Goal: Task Accomplishment & Management: Complete application form

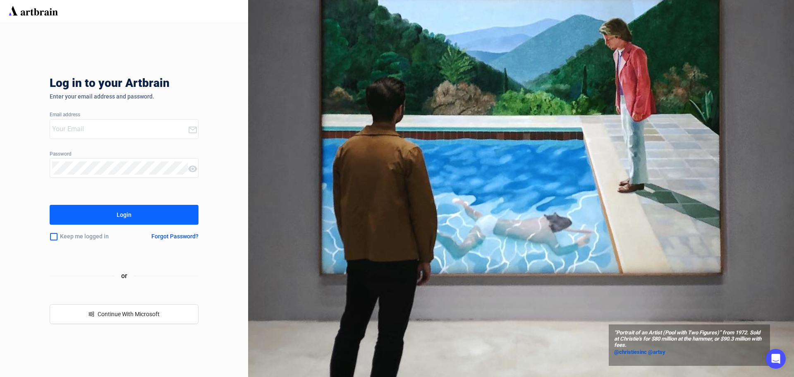
type input "[EMAIL_ADDRESS][DOMAIN_NAME]"
click at [158, 221] on button "Login" at bounding box center [124, 215] width 149 height 20
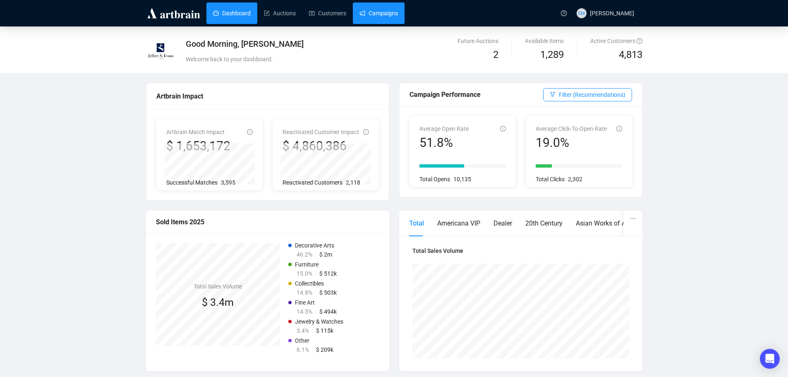
click at [389, 17] on link "Campaigns" at bounding box center [378, 13] width 38 height 22
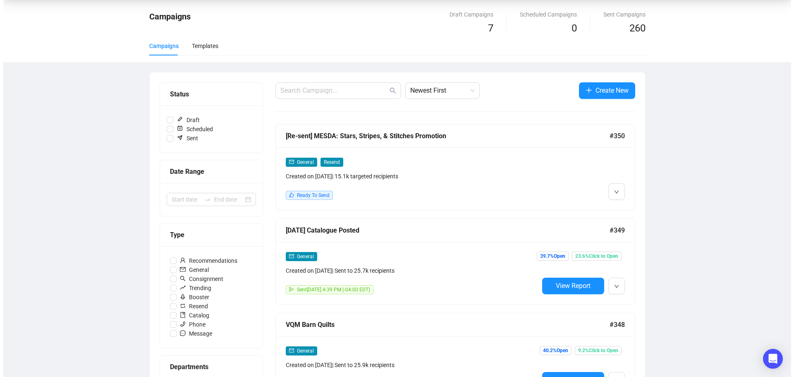
scroll to position [41, 0]
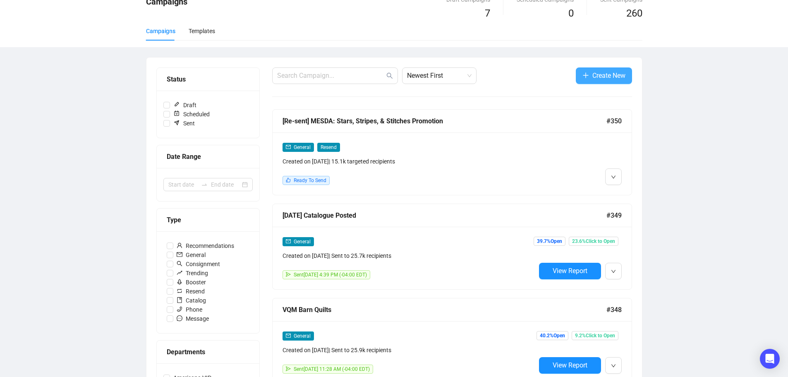
click at [611, 73] on span "Create New" at bounding box center [608, 75] width 33 height 10
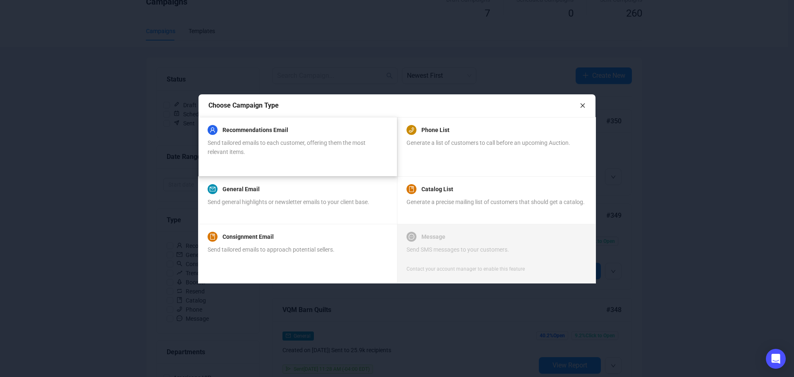
click at [265, 143] on span "Send tailored emails to each customer, offering them the most relevant items." at bounding box center [287, 147] width 158 height 16
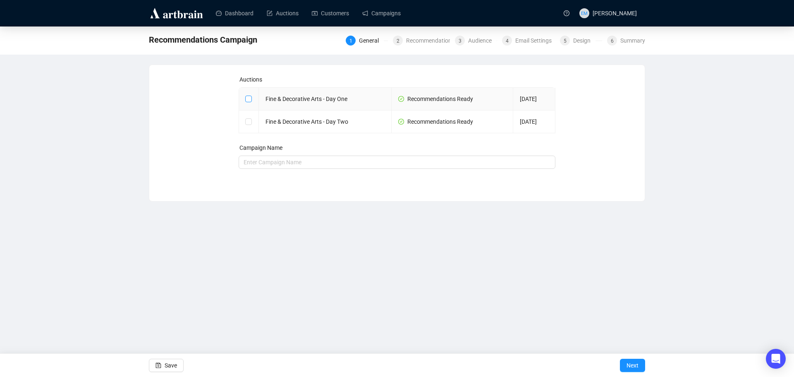
click at [249, 99] on input "checkbox" at bounding box center [248, 99] width 6 height 6
checkbox input "true"
type input "Fine & Decorative Arts - Day One Campaign"
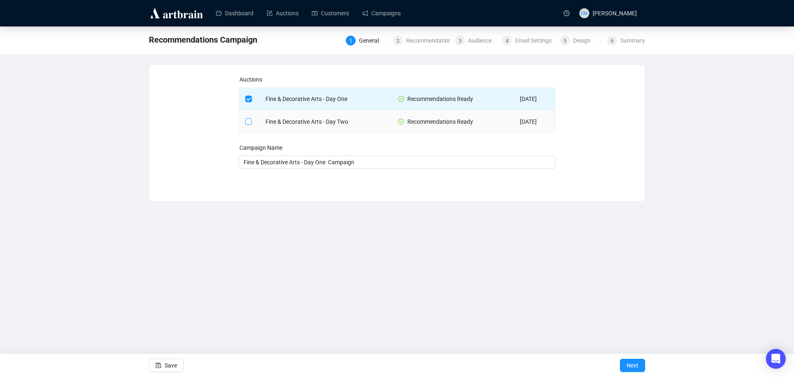
click at [247, 122] on input "checkbox" at bounding box center [248, 121] width 6 height 6
checkbox input "true"
type input "Fine & Decorative Arts - Day One and Fine & Decorative Arts - Day Two Campaign"
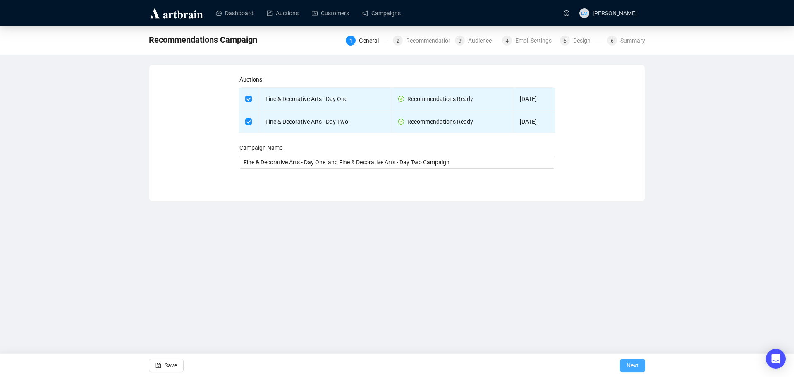
click at [630, 366] on span "Next" at bounding box center [633, 365] width 12 height 23
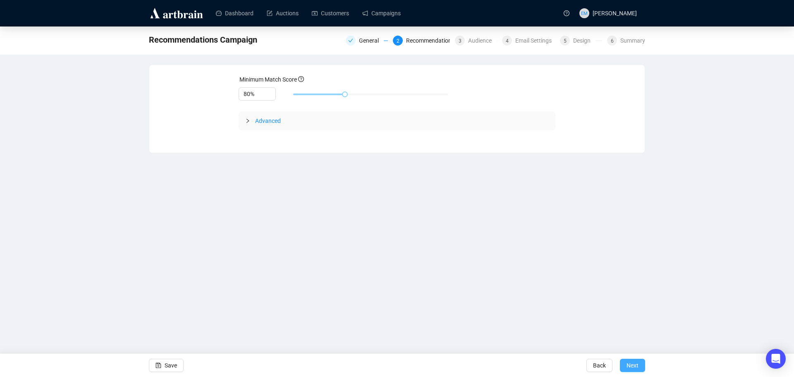
click at [639, 370] on button "Next" at bounding box center [632, 365] width 25 height 13
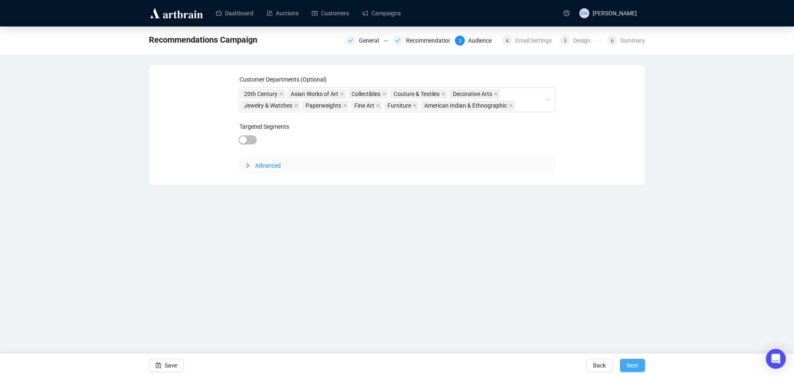
click at [642, 366] on button "Next" at bounding box center [632, 365] width 25 height 13
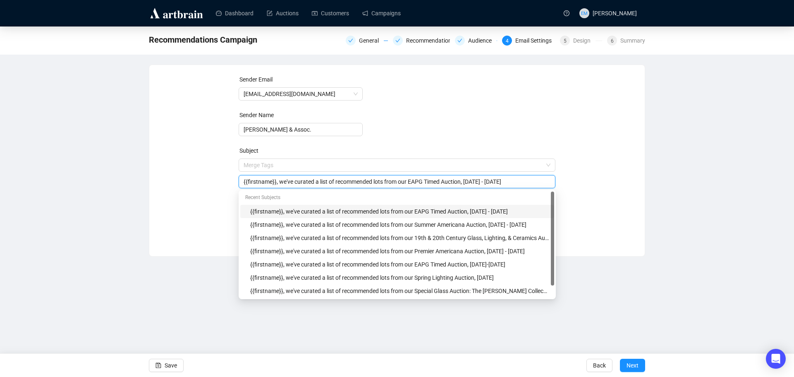
drag, startPoint x: 408, startPoint y: 165, endPoint x: 440, endPoint y: 175, distance: 33.2
click at [440, 175] on div "{{firstname}}, we've curated a list of recommended lots from our EAPG Timed Auc…" at bounding box center [397, 181] width 317 height 13
drag, startPoint x: 500, startPoint y: 182, endPoint x: 528, endPoint y: 182, distance: 28.6
click at [528, 182] on input "{{firstname}}, we've curated a list of recommended lots from our Fall Fine & De…" at bounding box center [397, 181] width 307 height 9
type input "{{firstname}}, we've curated a list of recommended lots from our Fall Fine & De…"
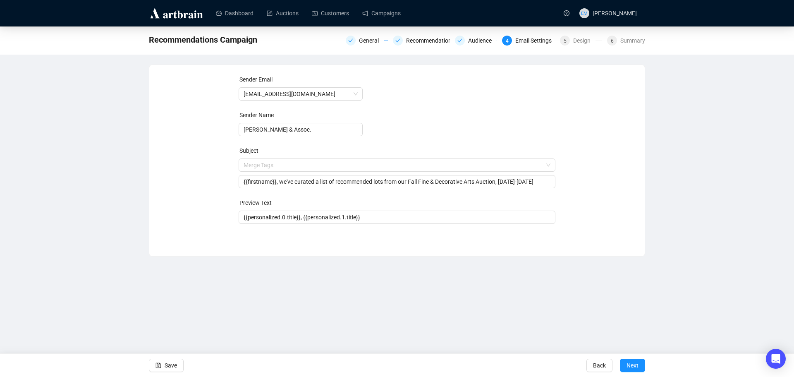
click at [603, 157] on div "Sender Email [EMAIL_ADDRESS][DOMAIN_NAME] Sender Name [PERSON_NAME] & Assoc. Su…" at bounding box center [397, 154] width 476 height 159
click at [627, 367] on span "Next" at bounding box center [633, 365] width 12 height 23
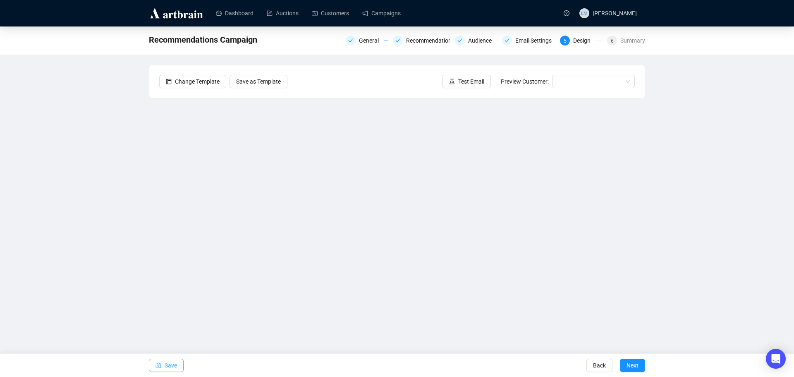
click at [165, 360] on span "Save" at bounding box center [171, 365] width 12 height 23
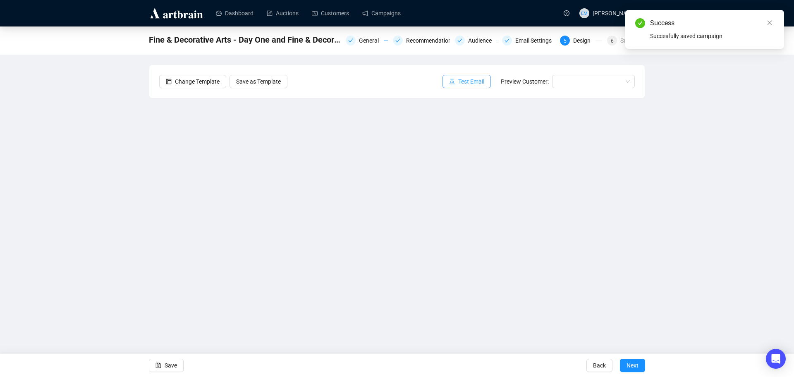
click at [478, 80] on span "Test Email" at bounding box center [471, 81] width 26 height 9
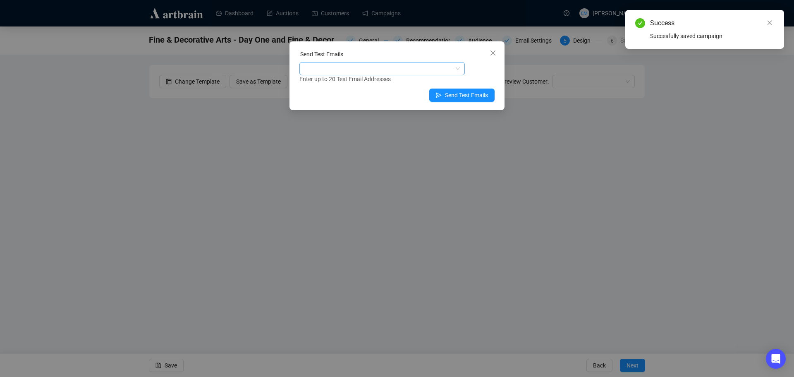
click at [454, 68] on div at bounding box center [377, 69] width 153 height 12
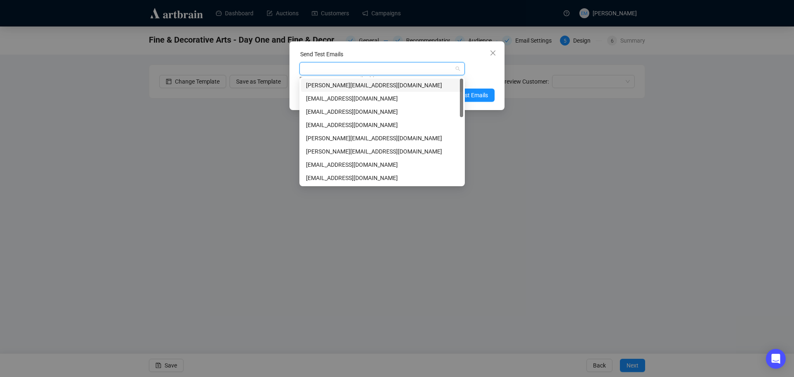
click at [422, 88] on div "[PERSON_NAME][EMAIL_ADDRESS][DOMAIN_NAME]" at bounding box center [382, 85] width 152 height 9
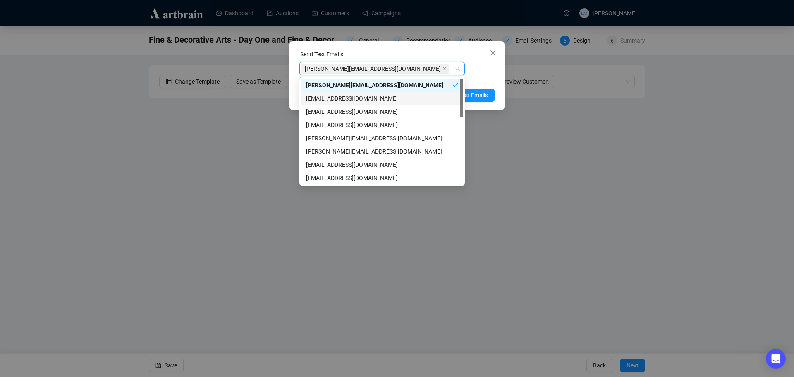
click at [394, 98] on div "[EMAIL_ADDRESS][DOMAIN_NAME]" at bounding box center [382, 98] width 152 height 9
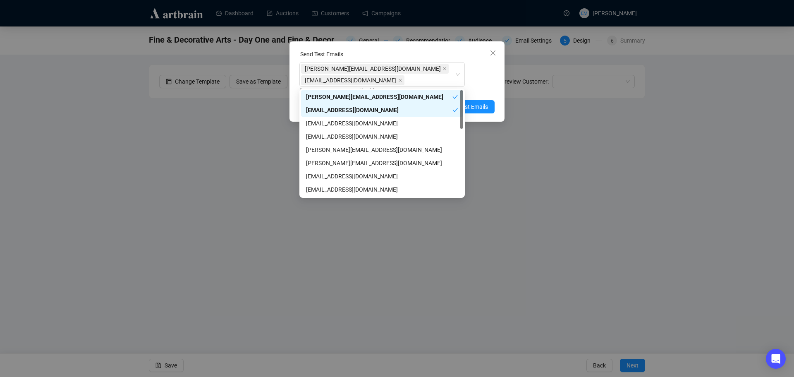
click at [489, 77] on div "[PERSON_NAME][EMAIL_ADDRESS][DOMAIN_NAME] [EMAIL_ADDRESS][DOMAIN_NAME] Enter up…" at bounding box center [396, 78] width 195 height 33
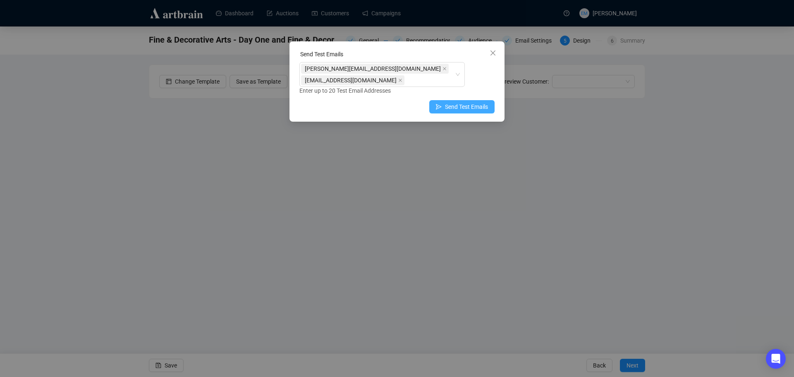
click at [436, 107] on button "Send Test Emails" at bounding box center [461, 106] width 65 height 13
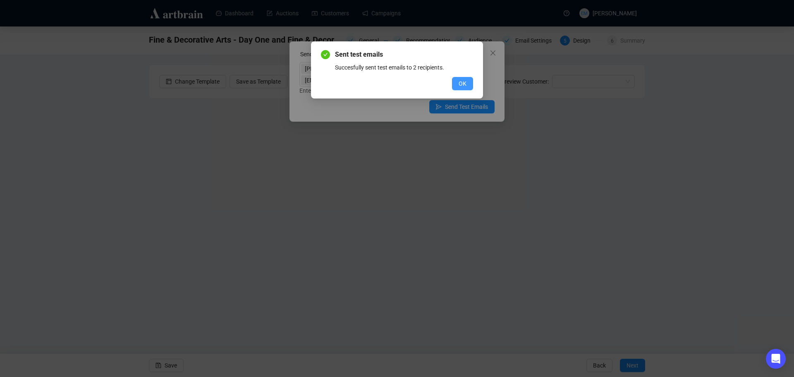
click at [459, 81] on span "OK" at bounding box center [463, 83] width 8 height 9
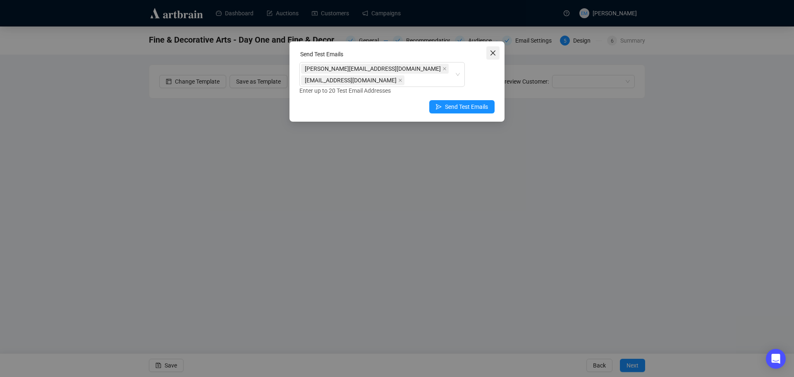
click at [489, 51] on span "Close" at bounding box center [492, 53] width 13 height 7
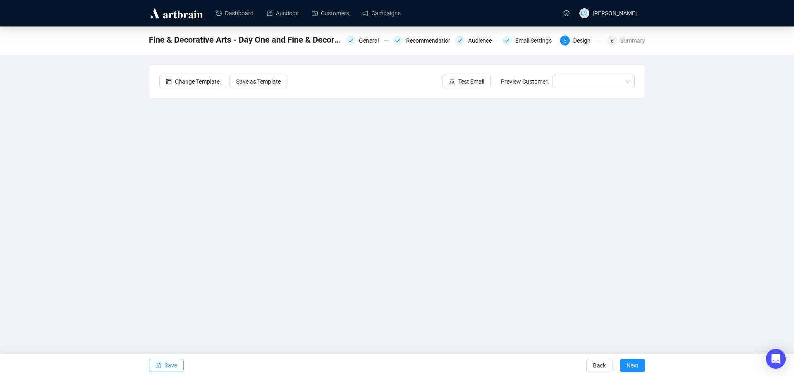
click at [178, 365] on button "Save" at bounding box center [166, 365] width 35 height 13
click at [484, 84] on span "Test Email" at bounding box center [471, 81] width 26 height 9
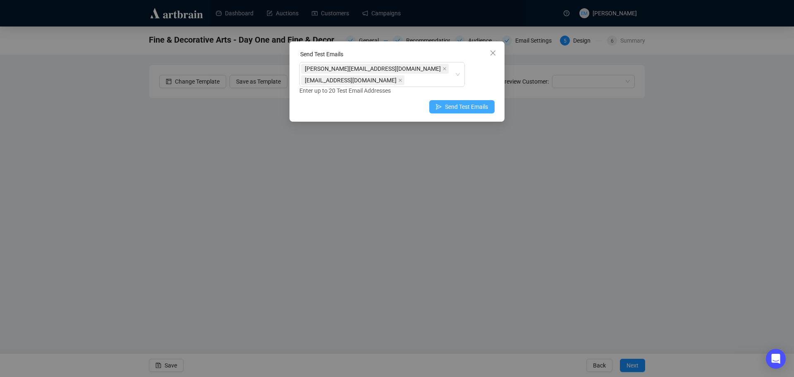
click at [449, 105] on span "Send Test Emails" at bounding box center [466, 106] width 43 height 9
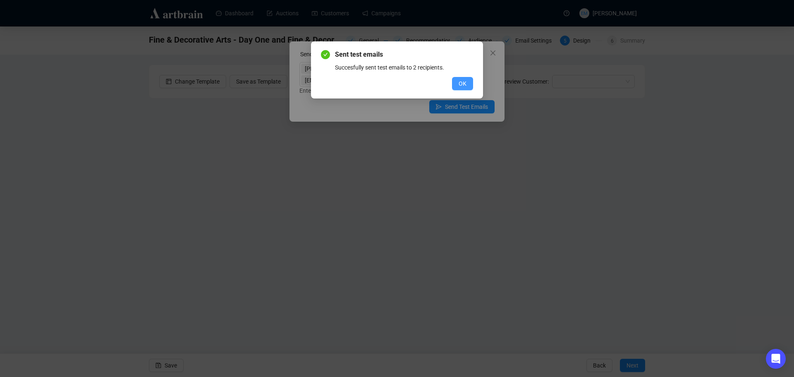
click at [468, 85] on button "OK" at bounding box center [462, 83] width 21 height 13
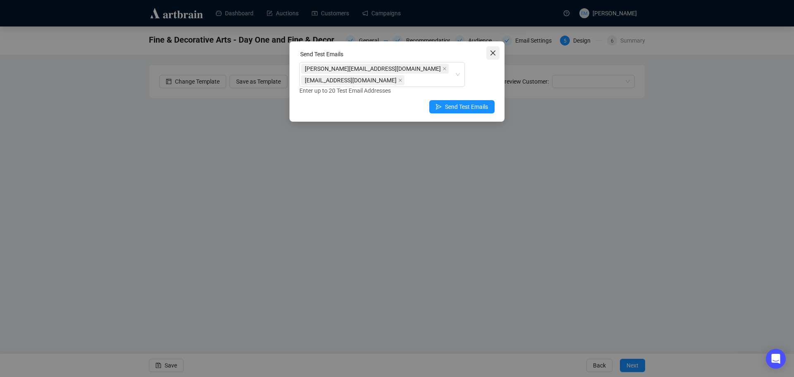
click at [494, 56] on button "Close" at bounding box center [492, 52] width 13 height 13
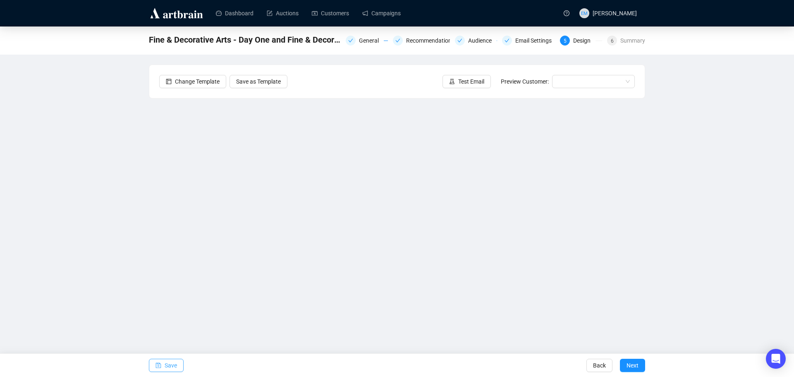
click at [172, 369] on span "Save" at bounding box center [171, 365] width 12 height 23
